Goal: Information Seeking & Learning: Learn about a topic

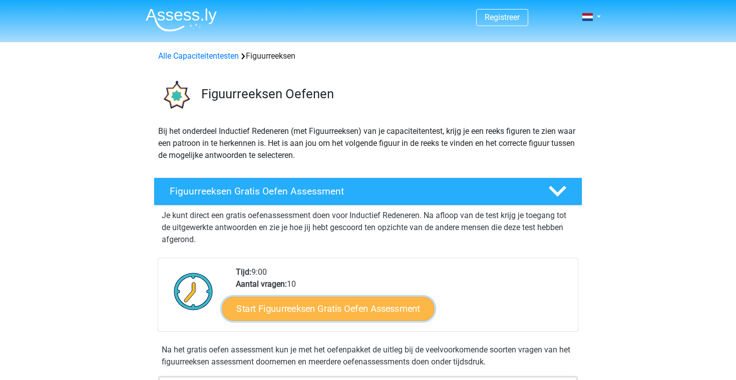
click at [308, 313] on link "Start Figuurreeksen Gratis Oefen Assessment" at bounding box center [328, 308] width 212 height 24
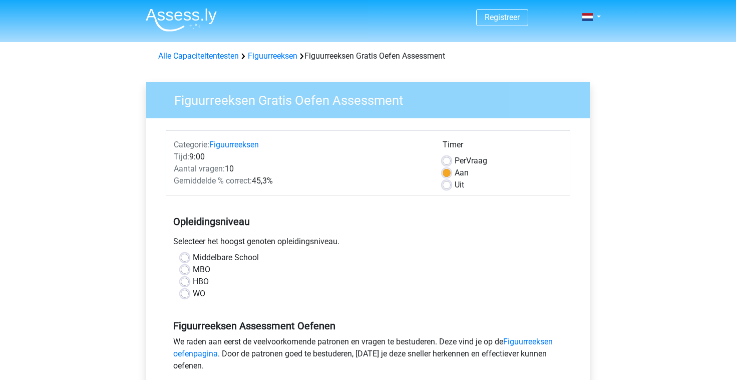
click at [193, 280] on label "HBO" at bounding box center [201, 281] width 16 height 12
click at [188, 280] on input "HBO" at bounding box center [185, 280] width 8 height 10
radio input "true"
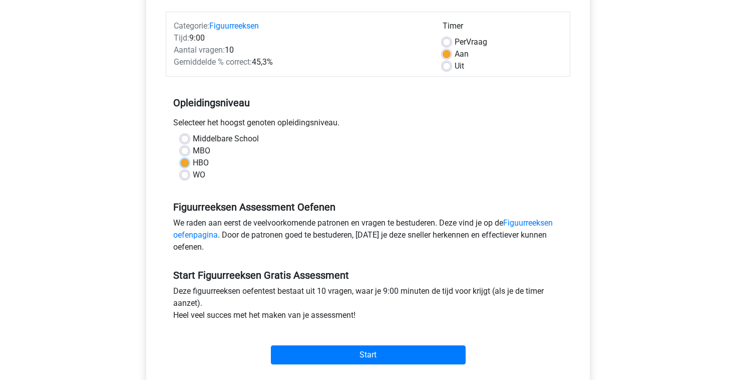
scroll to position [122, 0]
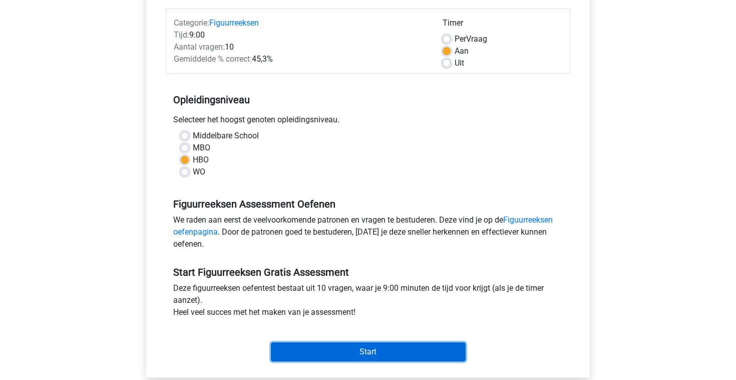
click at [372, 347] on input "Start" at bounding box center [368, 351] width 195 height 19
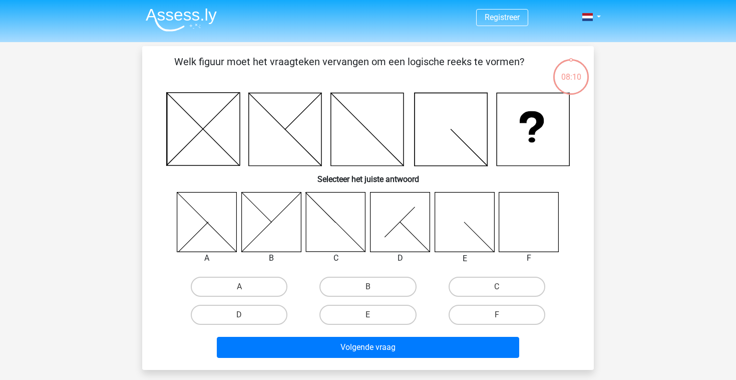
click at [535, 218] on icon at bounding box center [529, 222] width 60 height 60
click at [489, 310] on label "F" at bounding box center [497, 314] width 97 height 20
click at [497, 314] on input "F" at bounding box center [500, 317] width 7 height 7
radio input "true"
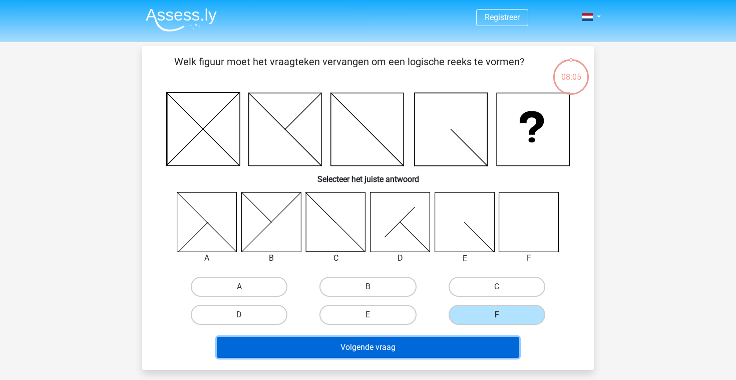
click at [457, 347] on button "Volgende vraag" at bounding box center [368, 346] width 303 height 21
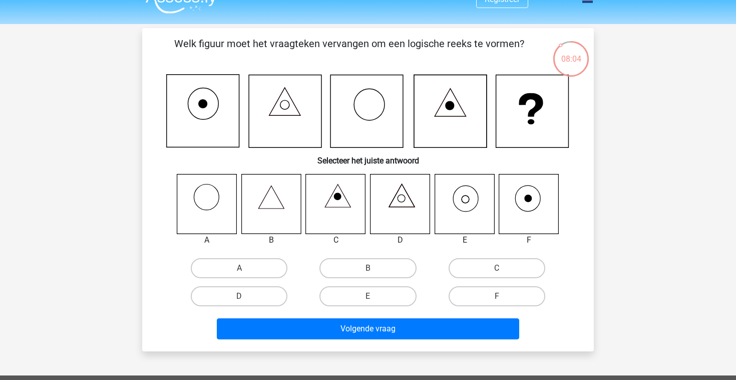
scroll to position [15, 0]
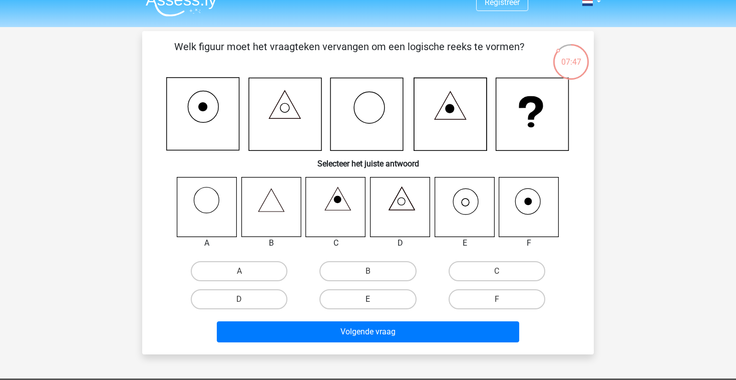
click at [364, 295] on label "E" at bounding box center [367, 299] width 97 height 20
click at [368, 299] on input "E" at bounding box center [371, 302] width 7 height 7
radio input "true"
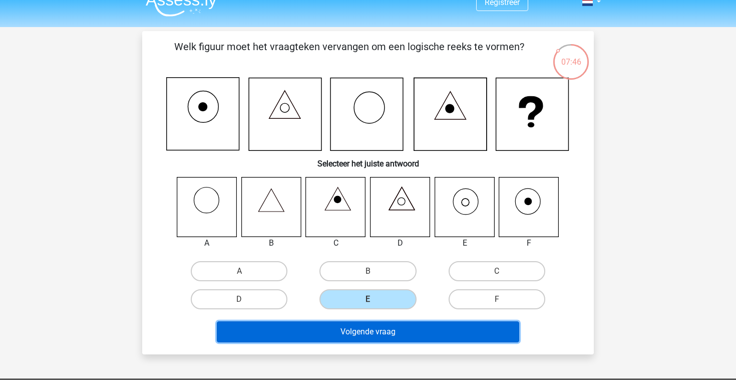
click at [377, 327] on button "Volgende vraag" at bounding box center [368, 331] width 303 height 21
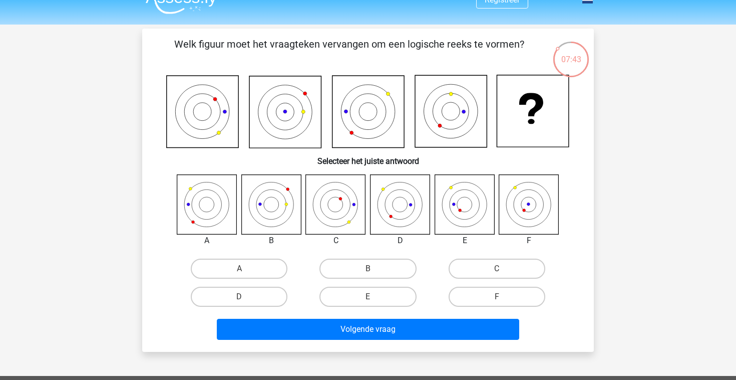
scroll to position [12, 0]
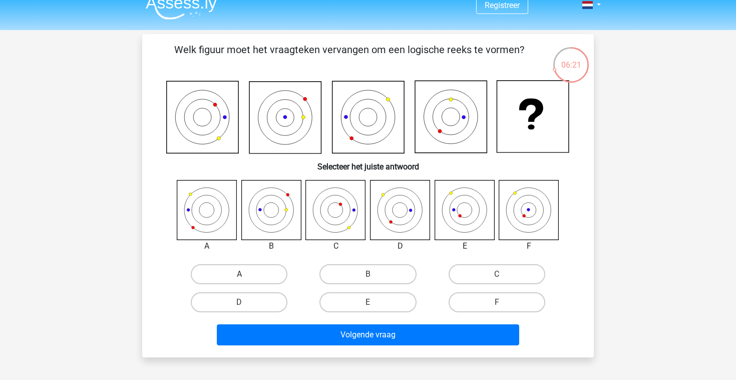
click at [242, 270] on label "A" at bounding box center [239, 274] width 97 height 20
click at [242, 274] on input "A" at bounding box center [242, 277] width 7 height 7
radio input "true"
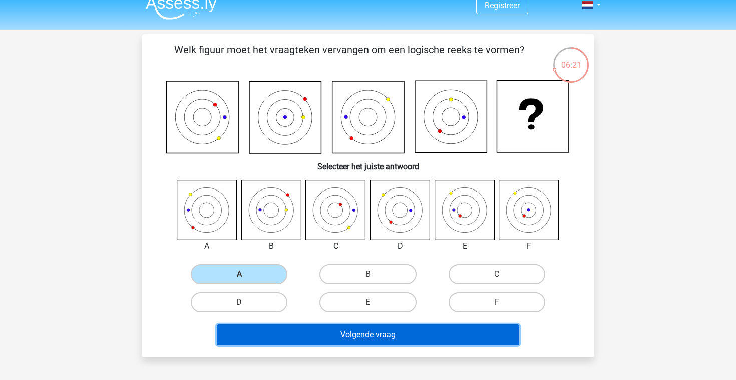
click at [320, 333] on button "Volgende vraag" at bounding box center [368, 334] width 303 height 21
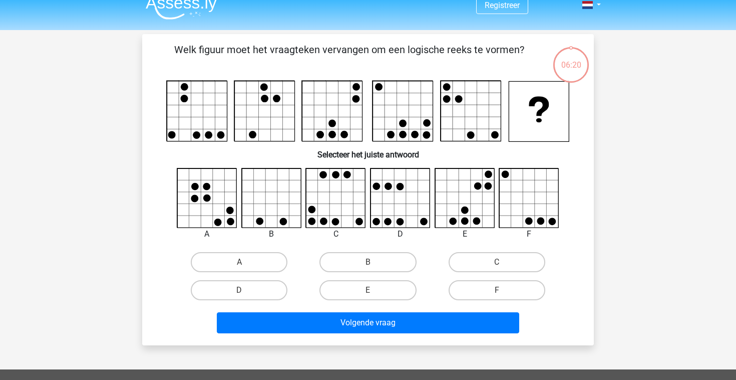
scroll to position [46, 0]
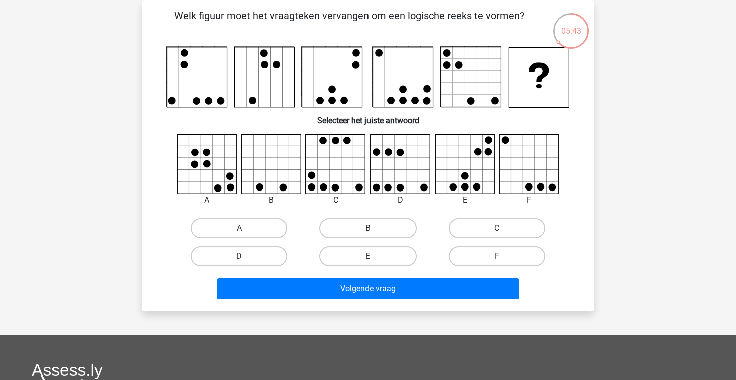
click at [347, 220] on label "B" at bounding box center [367, 228] width 97 height 20
click at [368, 228] on input "B" at bounding box center [371, 231] width 7 height 7
radio input "true"
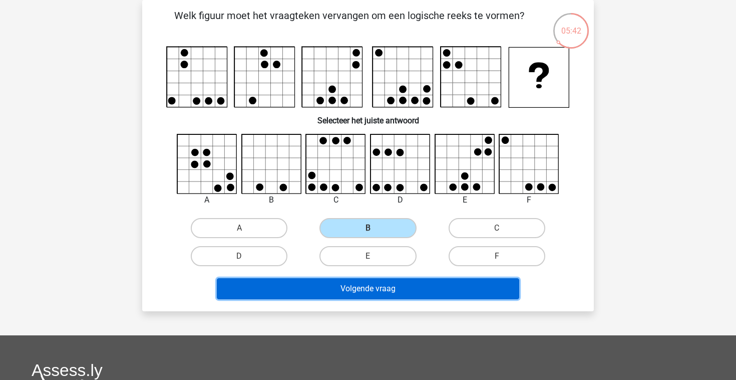
click at [362, 290] on button "Volgende vraag" at bounding box center [368, 288] width 303 height 21
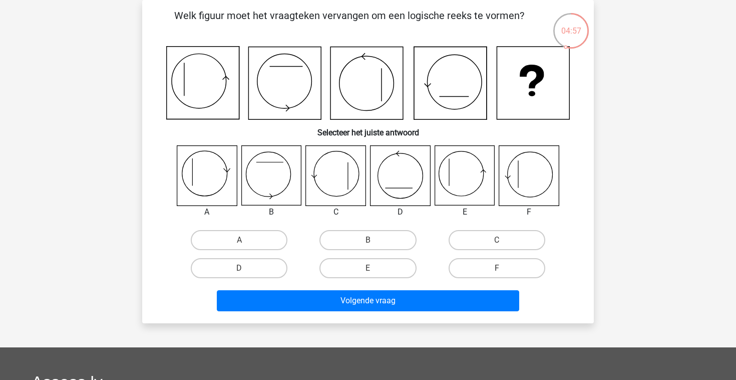
click at [257, 166] on icon at bounding box center [271, 176] width 60 height 60
click at [377, 242] on label "B" at bounding box center [367, 240] width 97 height 20
click at [375, 242] on input "B" at bounding box center [371, 243] width 7 height 7
radio input "true"
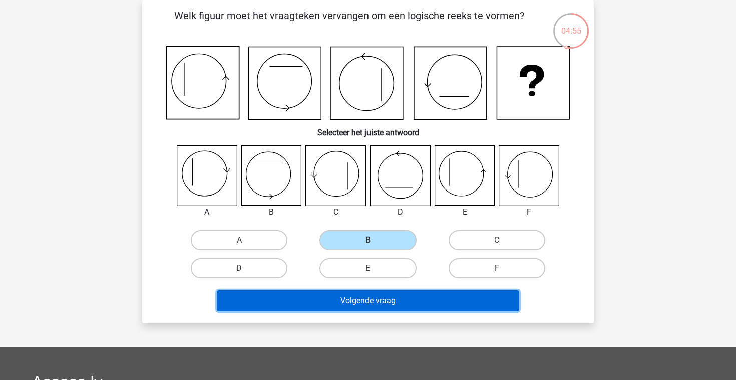
click at [401, 301] on button "Volgende vraag" at bounding box center [368, 300] width 303 height 21
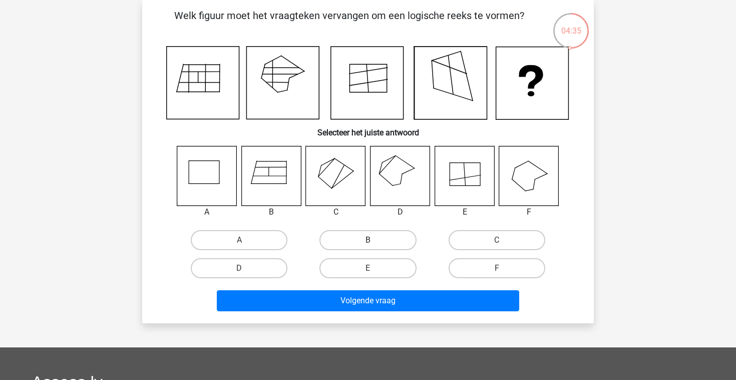
click at [384, 236] on label "B" at bounding box center [367, 240] width 97 height 20
click at [375, 240] on input "B" at bounding box center [371, 243] width 7 height 7
radio input "true"
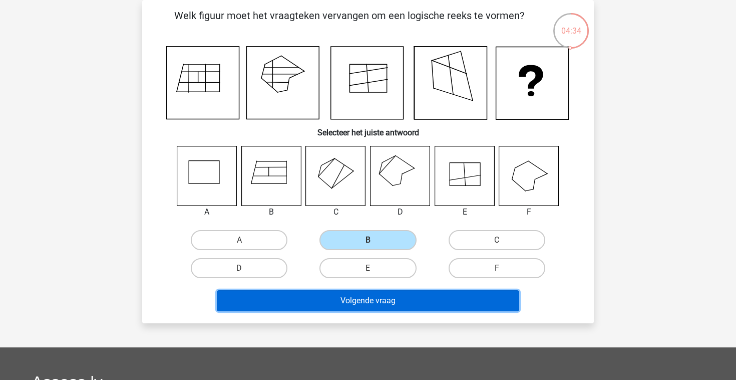
click at [405, 294] on button "Volgende vraag" at bounding box center [368, 300] width 303 height 21
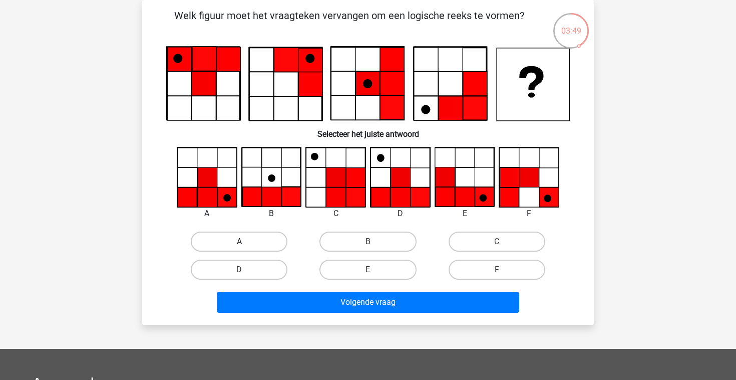
click at [231, 247] on label "A" at bounding box center [239, 241] width 97 height 20
click at [239, 247] on input "A" at bounding box center [242, 244] width 7 height 7
radio input "true"
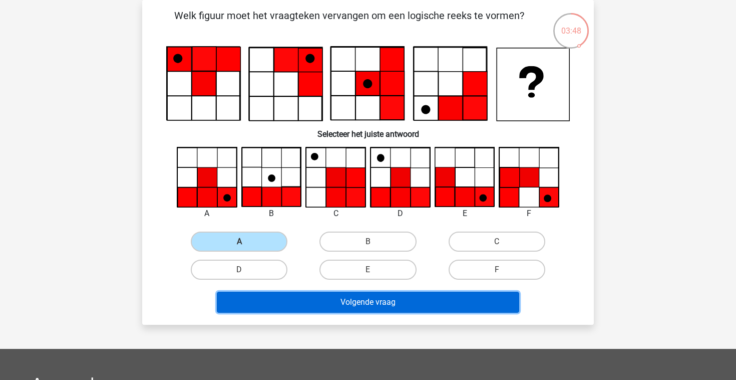
click at [367, 308] on button "Volgende vraag" at bounding box center [368, 301] width 303 height 21
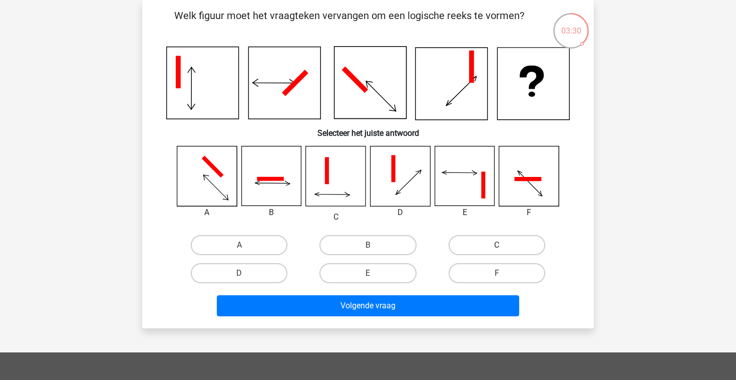
click at [501, 235] on label "C" at bounding box center [497, 245] width 97 height 20
click at [501, 245] on input "C" at bounding box center [500, 248] width 7 height 7
radio input "true"
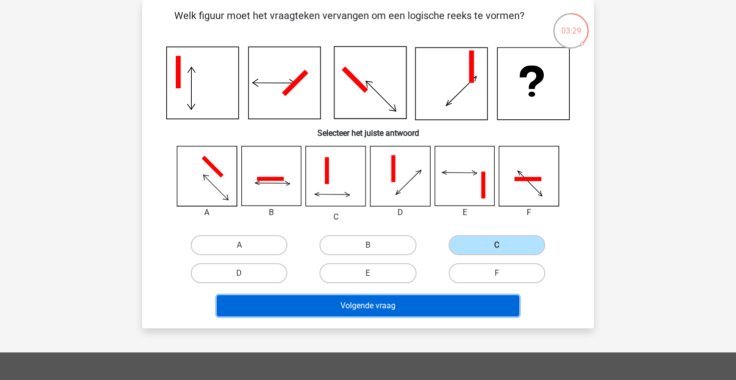
click at [465, 303] on button "Volgende vraag" at bounding box center [368, 305] width 303 height 21
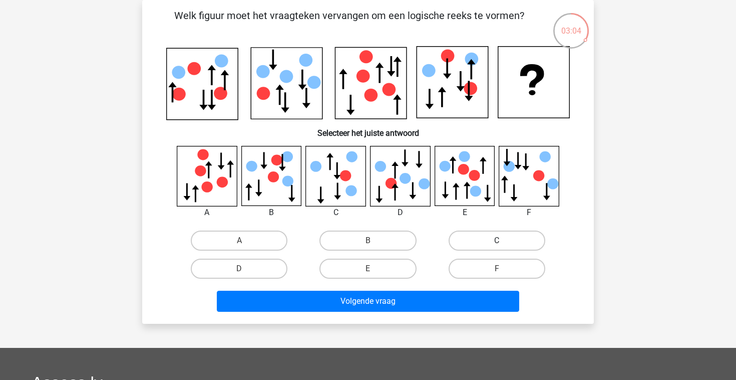
click at [483, 240] on label "C" at bounding box center [497, 240] width 97 height 20
click at [497, 240] on input "C" at bounding box center [500, 243] width 7 height 7
radio input "true"
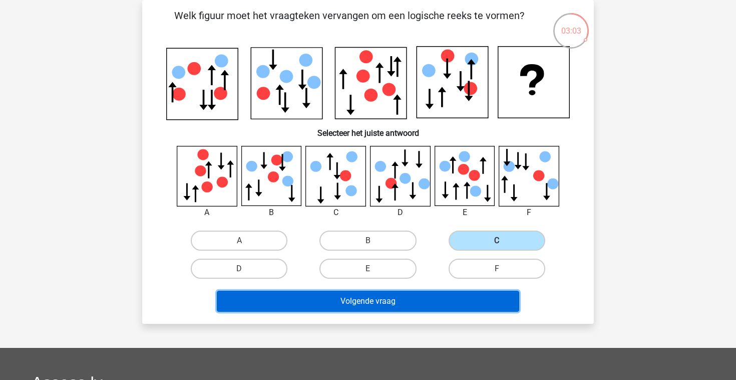
click at [455, 304] on button "Volgende vraag" at bounding box center [368, 300] width 303 height 21
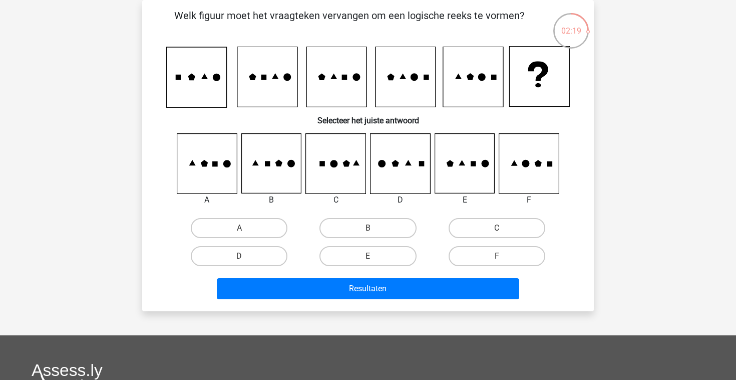
click at [497, 256] on input "F" at bounding box center [500, 259] width 7 height 7
radio input "true"
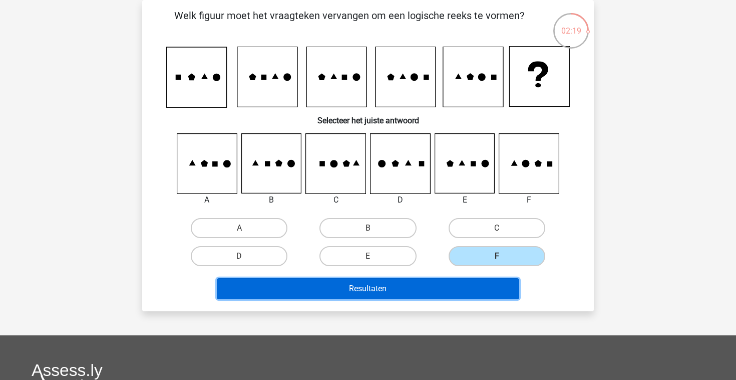
click at [453, 288] on button "Resultaten" at bounding box center [368, 288] width 303 height 21
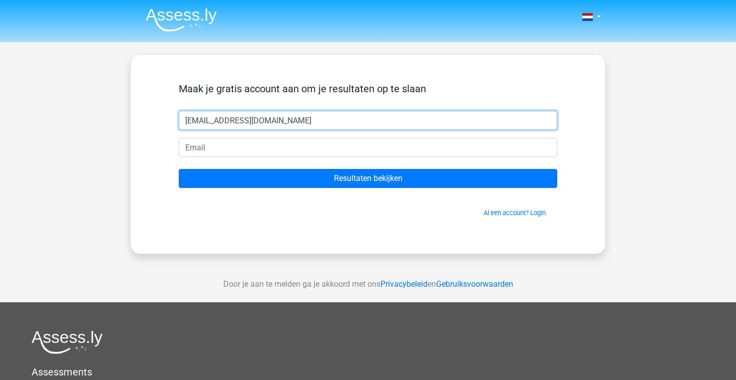
drag, startPoint x: 286, startPoint y: 119, endPoint x: 226, endPoint y: 120, distance: 60.6
click at [226, 120] on input "kevintimas@hotmail.com" at bounding box center [368, 120] width 379 height 19
type input "kevintimas"
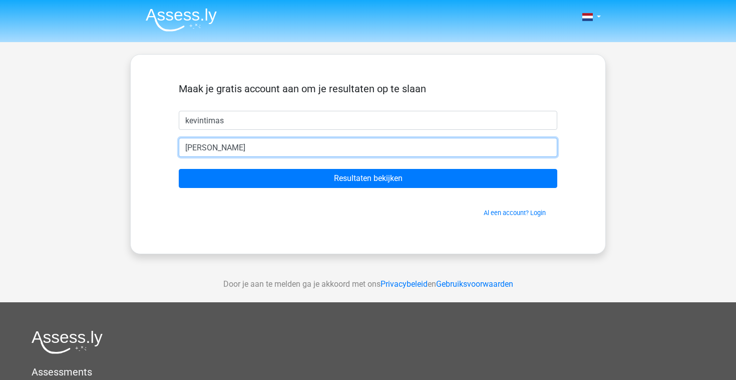
type input "kevintimas@hotmail.com"
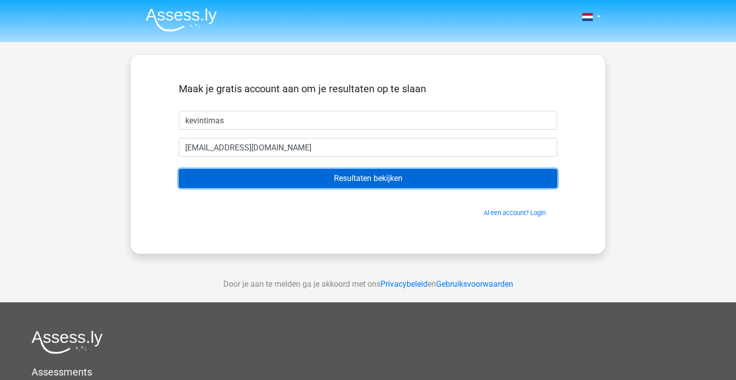
click at [278, 173] on input "Resultaten bekijken" at bounding box center [368, 178] width 379 height 19
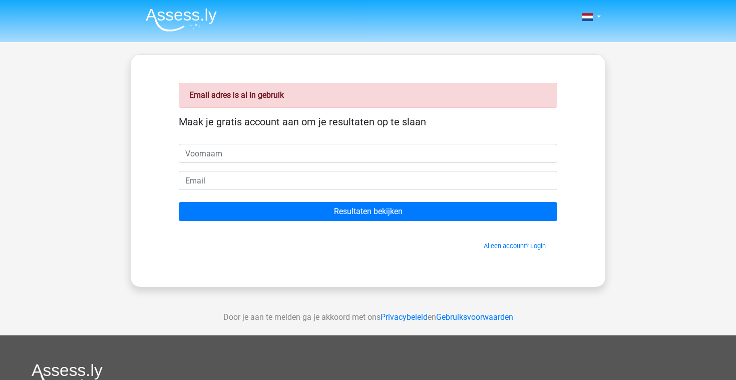
click at [246, 148] on input "text" at bounding box center [368, 153] width 379 height 19
type input "kevinttimas"
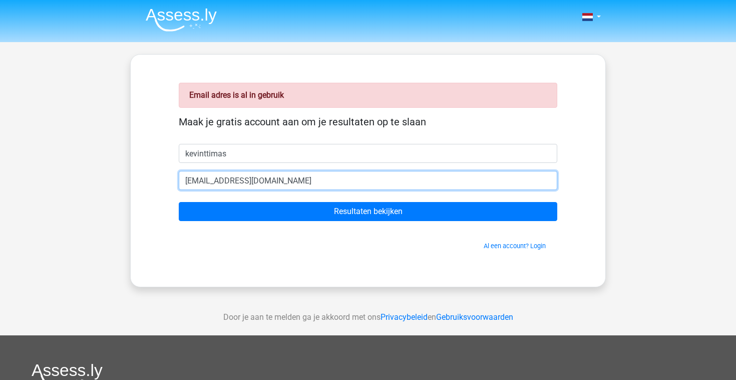
type input "[EMAIL_ADDRESS][DOMAIN_NAME]"
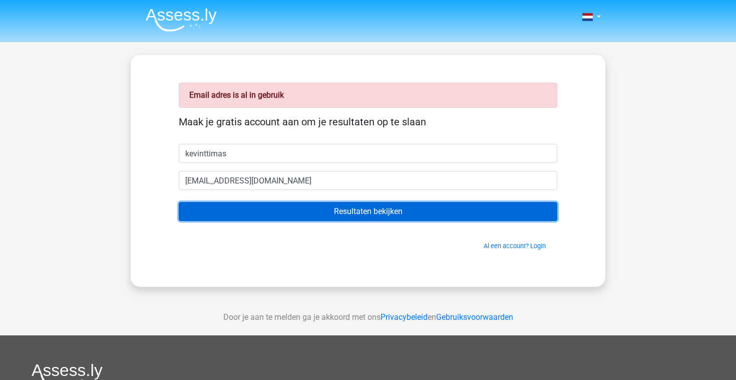
click at [353, 203] on input "Resultaten bekijken" at bounding box center [368, 211] width 379 height 19
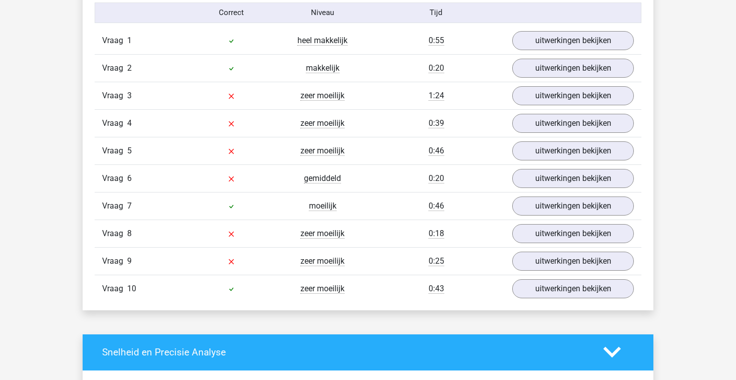
scroll to position [831, 0]
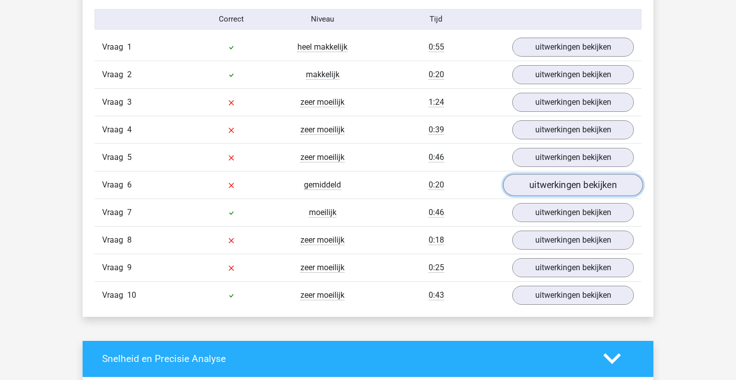
click at [544, 182] on link "uitwerkingen bekijken" at bounding box center [573, 185] width 140 height 22
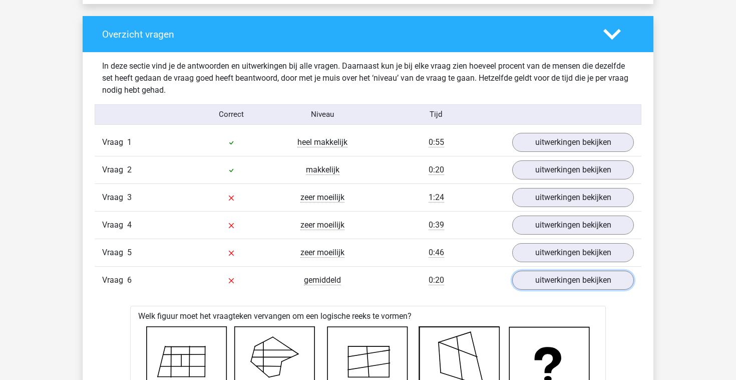
scroll to position [734, 0]
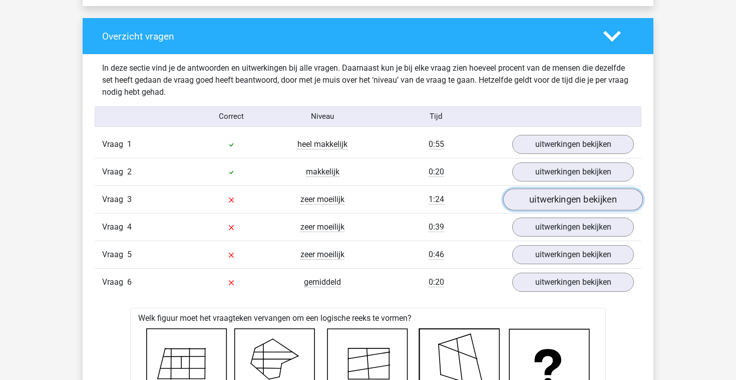
click at [550, 204] on link "uitwerkingen bekijken" at bounding box center [573, 199] width 140 height 22
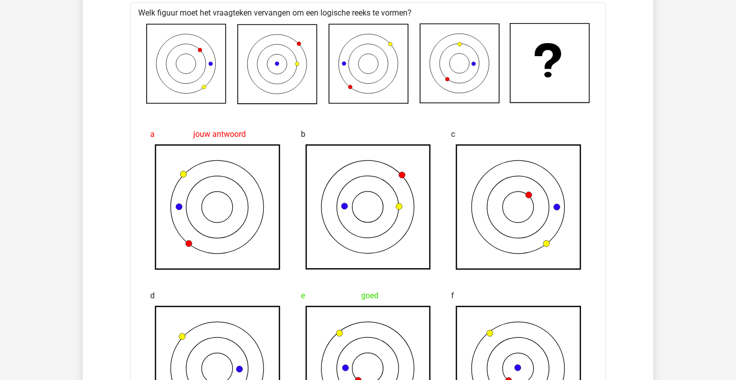
scroll to position [0, 0]
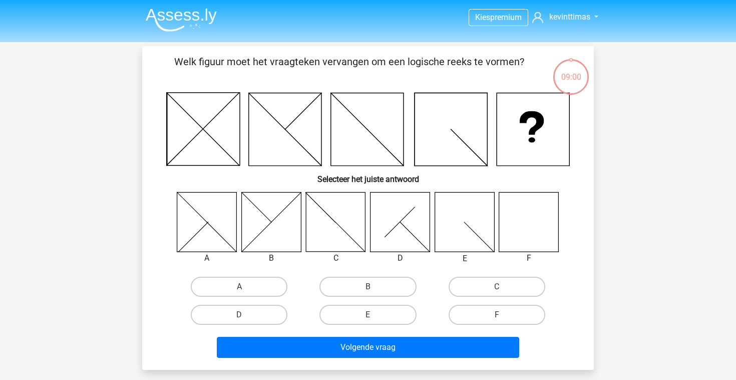
scroll to position [46, 0]
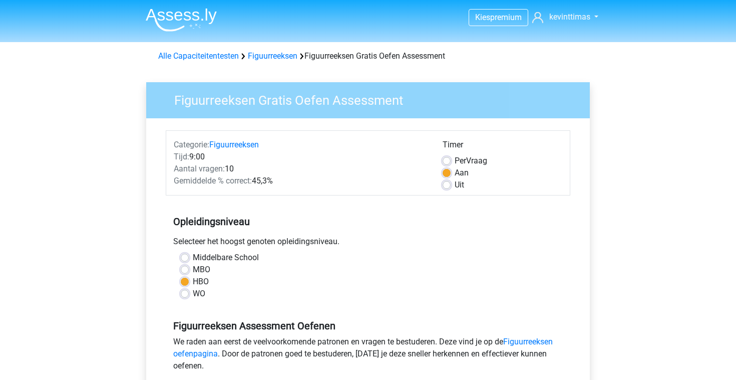
scroll to position [122, 0]
